Goal: Information Seeking & Learning: Find specific fact

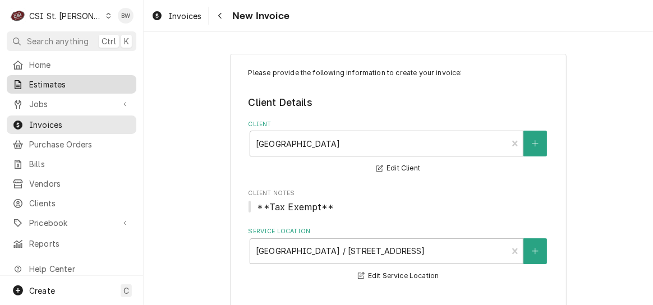
scroll to position [393, 0]
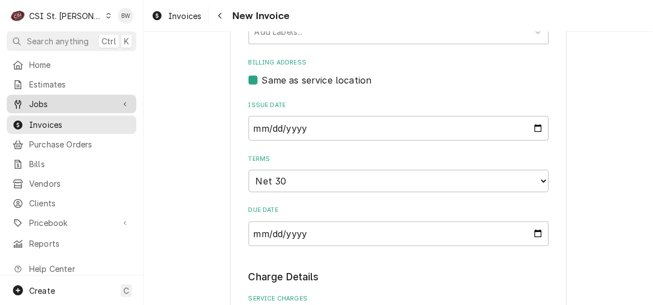
click at [67, 99] on span "Jobs" at bounding box center [71, 104] width 85 height 12
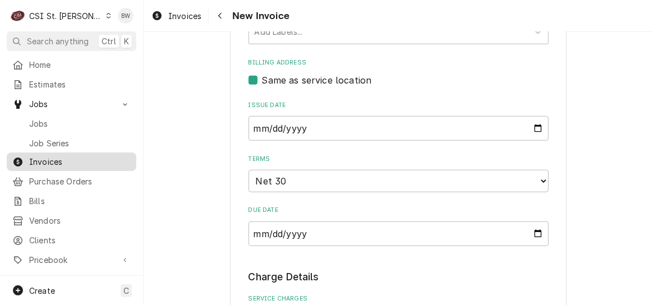
click at [53, 162] on span "Invoices" at bounding box center [80, 162] width 102 height 12
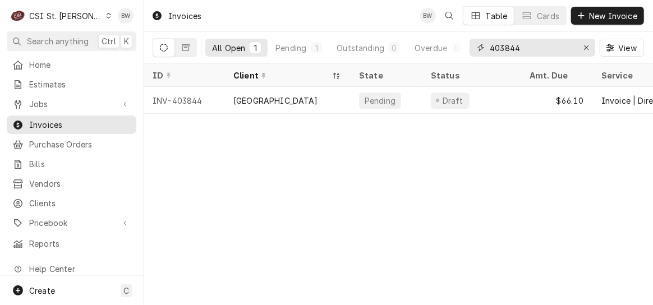
drag, startPoint x: 527, startPoint y: 52, endPoint x: 482, endPoint y: 54, distance: 44.9
click at [482, 54] on div "403844" at bounding box center [533, 48] width 126 height 18
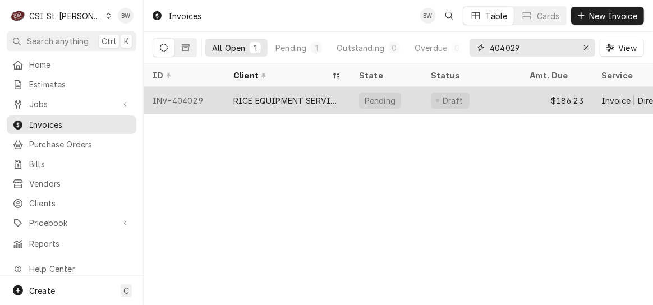
type input "404029"
click at [201, 97] on div "INV-404029" at bounding box center [184, 100] width 81 height 27
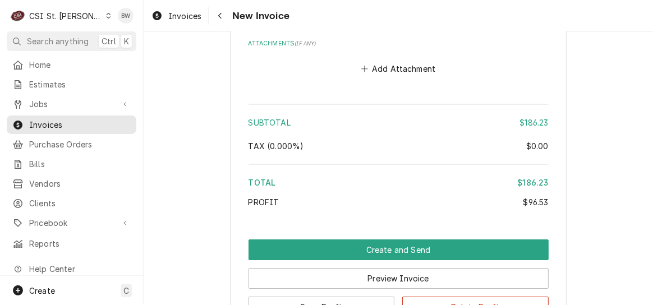
scroll to position [1998, 0]
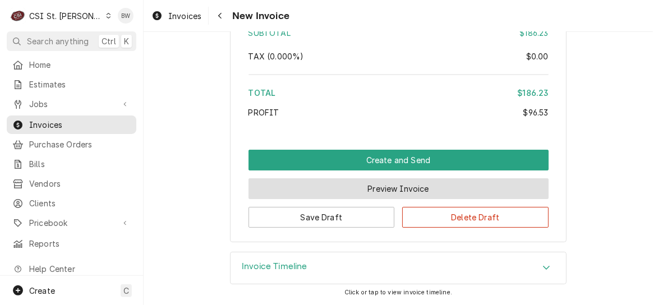
click at [291, 187] on button "Preview Invoice" at bounding box center [399, 188] width 300 height 21
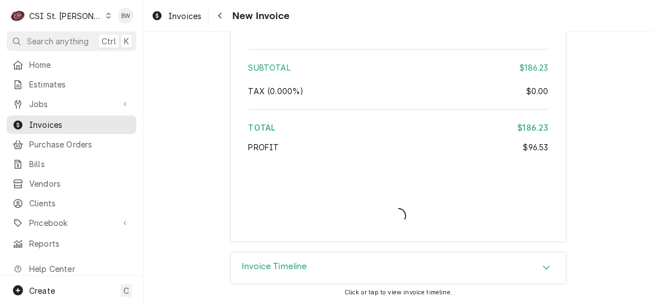
scroll to position [1963, 0]
type textarea "x"
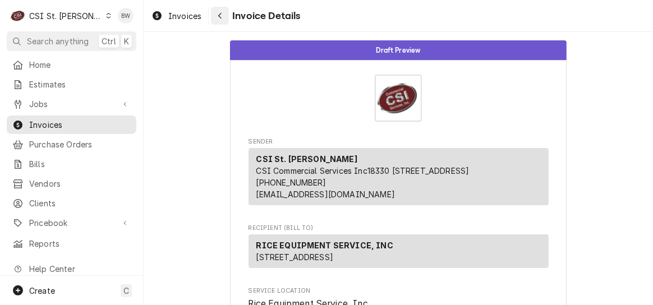
click at [219, 17] on icon "Navigate back" at bounding box center [220, 16] width 5 height 8
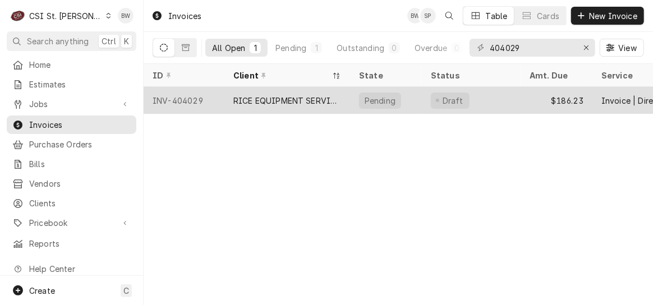
click at [186, 97] on div "INV-404029" at bounding box center [184, 100] width 81 height 27
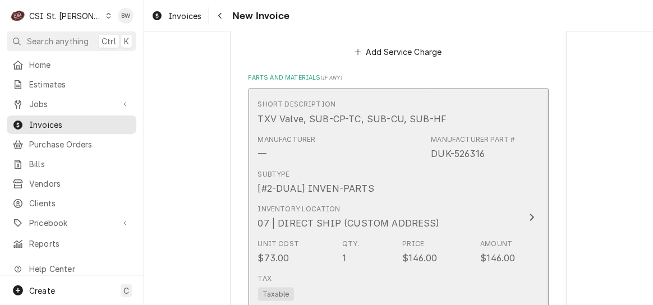
scroll to position [842, 0]
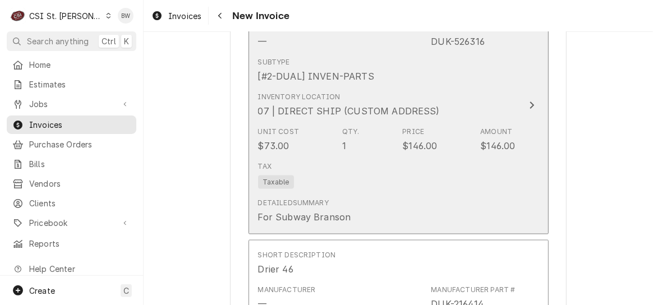
click at [322, 200] on div "Detailed Summary" at bounding box center [293, 203] width 71 height 10
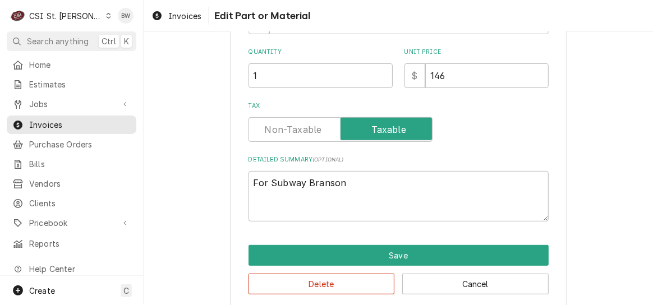
scroll to position [238, 0]
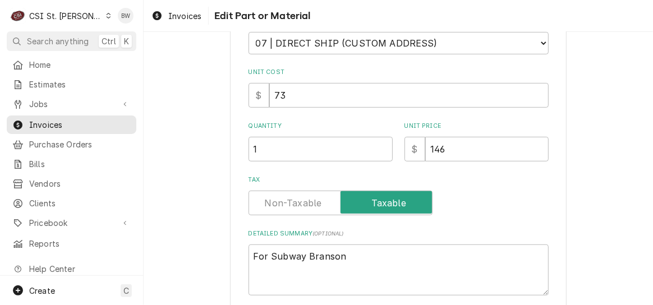
type textarea "x"
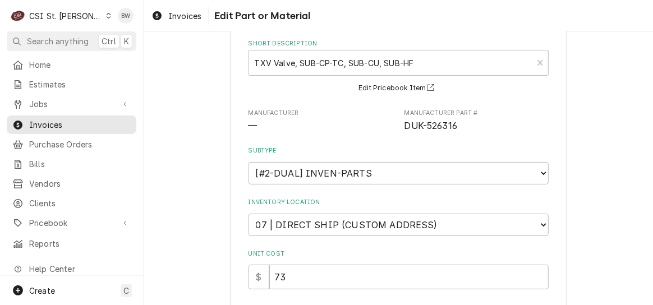
scroll to position [112, 0]
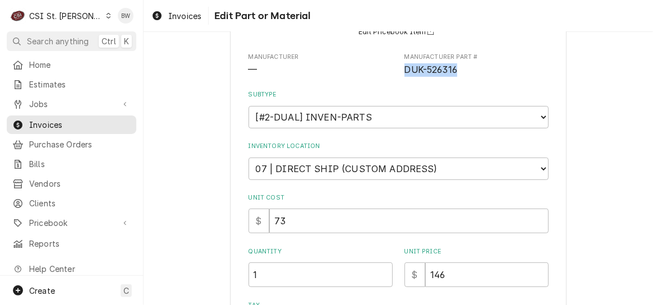
drag, startPoint x: 453, startPoint y: 71, endPoint x: 402, endPoint y: 74, distance: 51.7
click at [405, 74] on span "DUK-526316" at bounding box center [477, 69] width 144 height 13
copy span "DUK-526316"
click at [193, 16] on span "Invoices" at bounding box center [184, 16] width 33 height 12
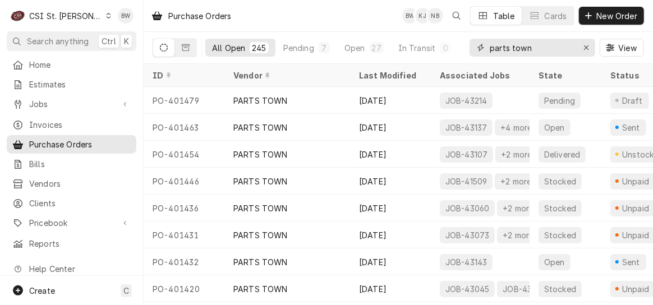
drag, startPoint x: 535, startPoint y: 46, endPoint x: 479, endPoint y: 49, distance: 56.2
click at [479, 49] on div "parts town" at bounding box center [533, 48] width 126 height 18
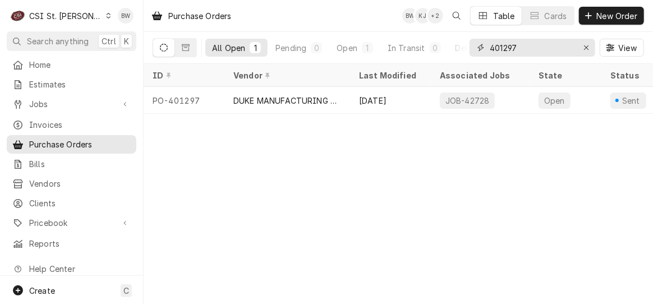
type input "401297"
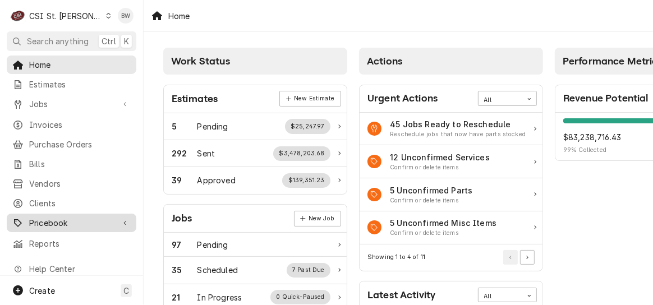
click at [52, 217] on span "Pricebook" at bounding box center [71, 223] width 85 height 12
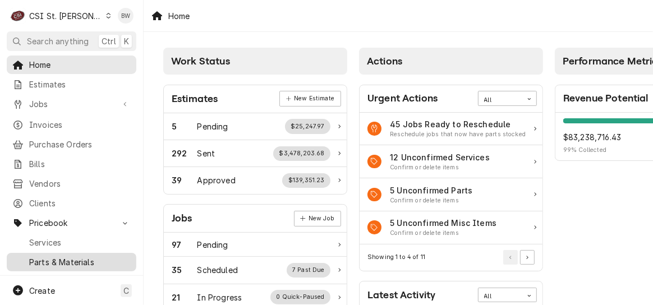
click at [52, 256] on span "Parts & Materials" at bounding box center [80, 262] width 102 height 12
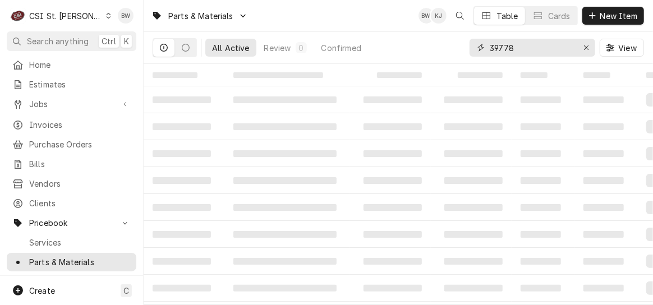
drag, startPoint x: 525, startPoint y: 53, endPoint x: 470, endPoint y: 58, distance: 55.2
click at [472, 58] on div "39778 View" at bounding box center [557, 47] width 174 height 31
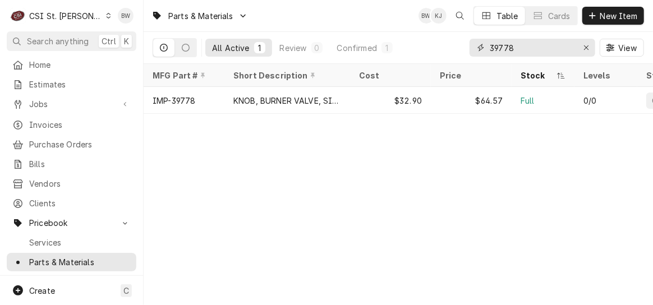
paste input "DUK-526316"
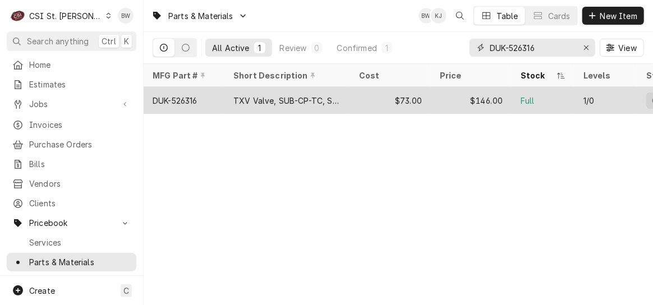
type input "DUK-526316"
click at [181, 95] on div "DUK-526316" at bounding box center [175, 101] width 45 height 12
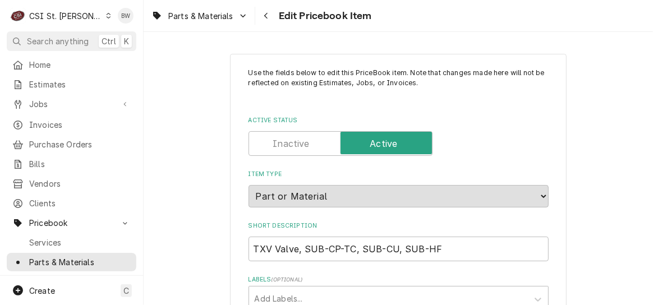
type textarea "x"
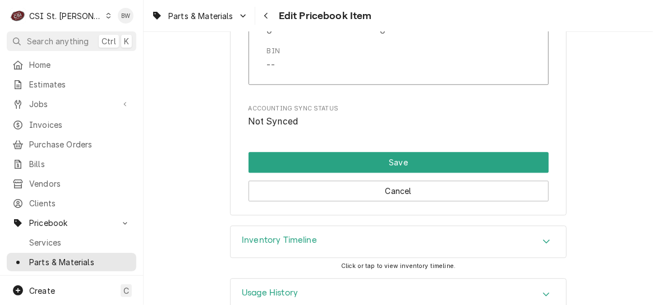
scroll to position [9908, 0]
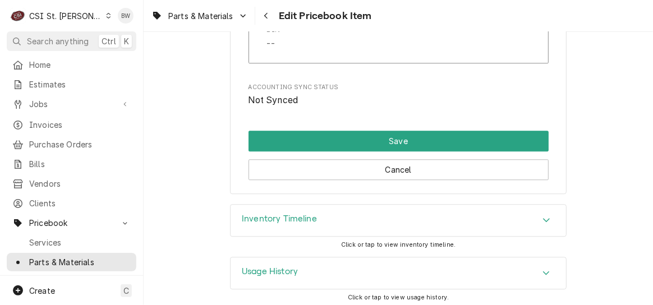
click at [281, 214] on h3 "Inventory Timeline" at bounding box center [279, 219] width 75 height 11
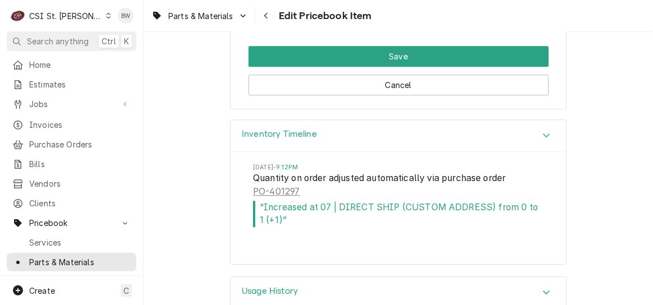
scroll to position [10011, 0]
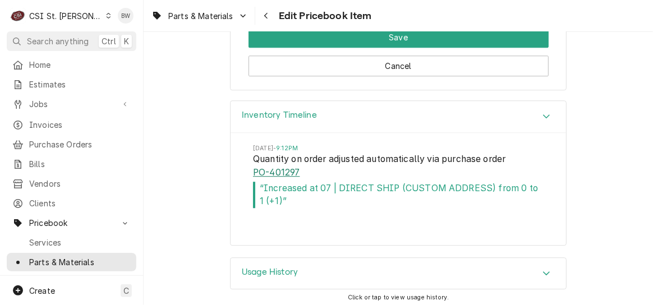
click at [274, 168] on link "PO-401297" at bounding box center [276, 172] width 47 height 13
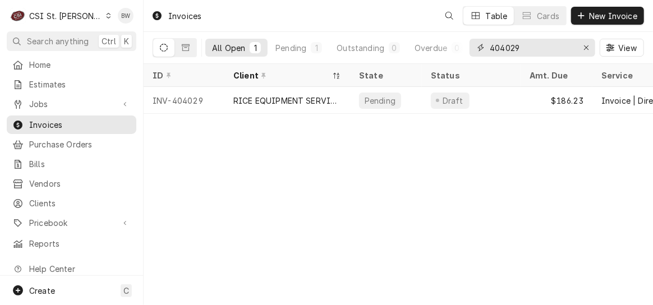
drag, startPoint x: 538, startPoint y: 49, endPoint x: 479, endPoint y: 49, distance: 59.5
click at [479, 49] on div "404029" at bounding box center [533, 48] width 126 height 18
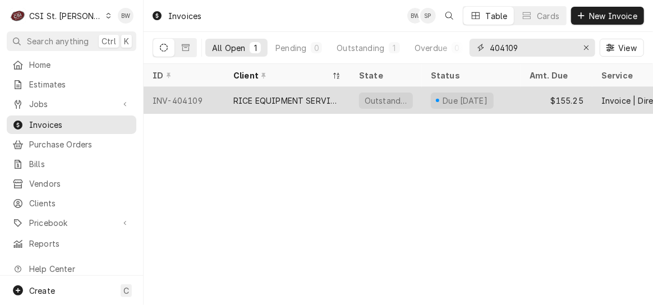
type input "404109"
click at [188, 97] on div "INV-404109" at bounding box center [184, 100] width 81 height 27
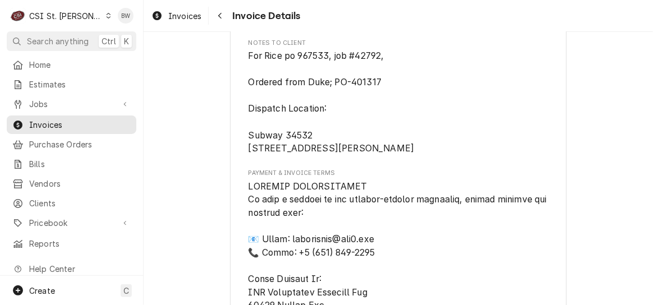
scroll to position [1571, 0]
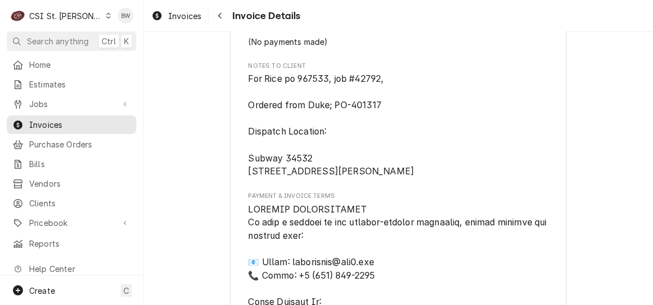
drag, startPoint x: 243, startPoint y: 111, endPoint x: 360, endPoint y: 238, distance: 172.7
drag, startPoint x: 360, startPoint y: 238, endPoint x: 295, endPoint y: 140, distance: 117.8
copy span "For Rice po 967533, job #42792, Ordered from [GEOGRAPHIC_DATA]; PO-401317 Dispa…"
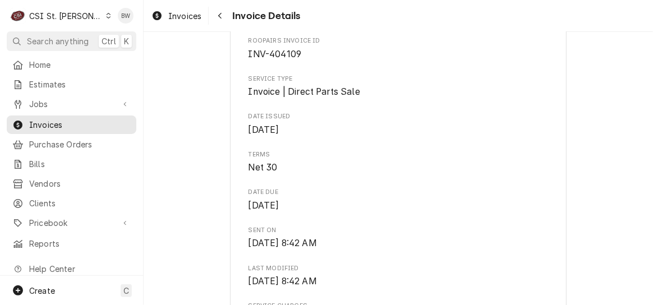
scroll to position [0, 0]
